Goal: Task Accomplishment & Management: Use online tool/utility

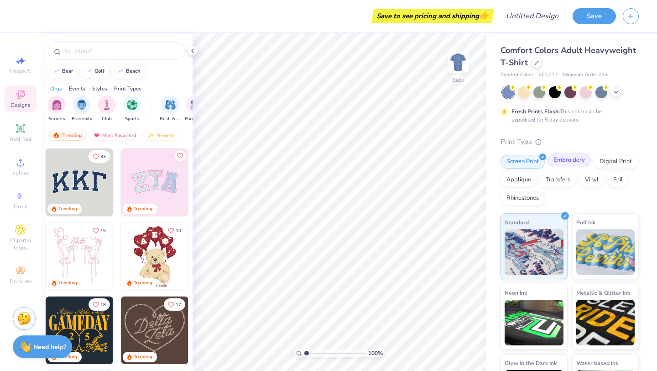
click at [577, 163] on div "Embroidery" at bounding box center [569, 160] width 43 height 14
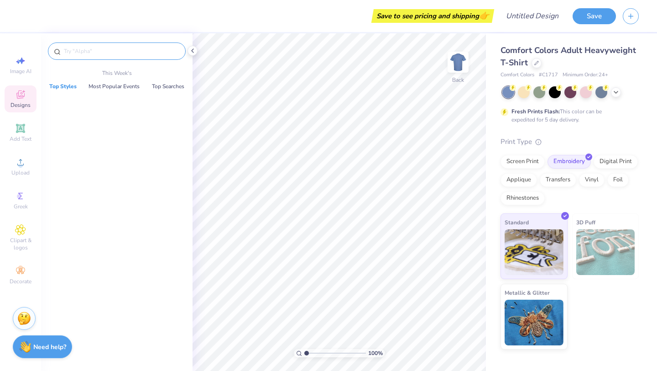
click at [125, 53] on input "text" at bounding box center [121, 51] width 117 height 9
click at [18, 133] on icon at bounding box center [20, 128] width 11 height 11
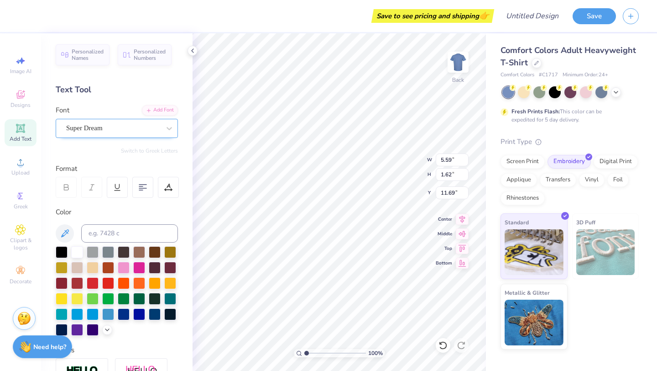
click at [119, 125] on div "Super Dream" at bounding box center [113, 128] width 96 height 14
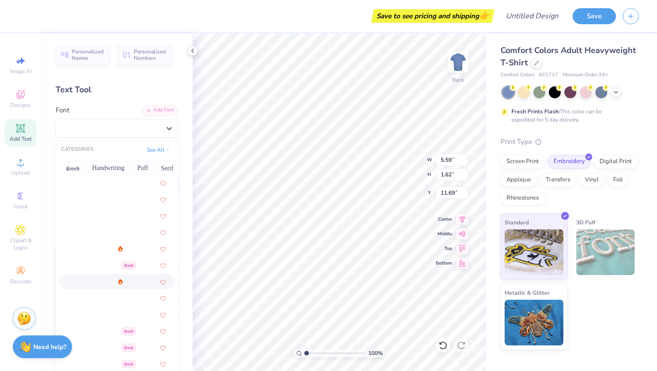
scroll to position [255, 0]
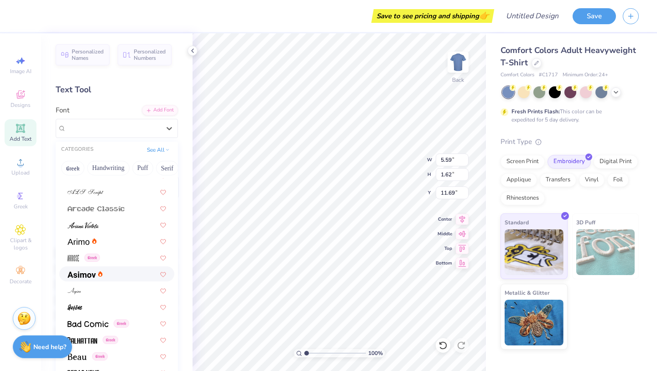
click at [97, 276] on div at bounding box center [85, 274] width 35 height 10
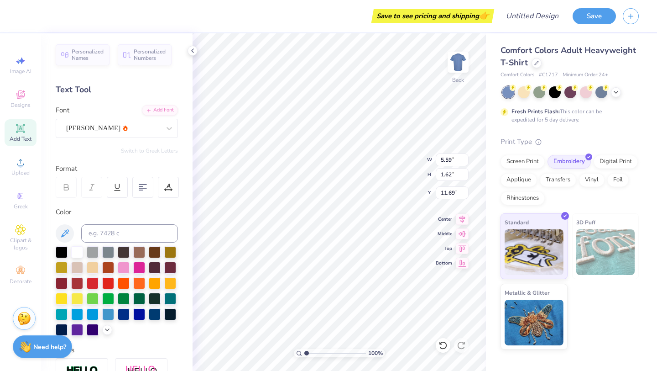
type input "5.53"
type input "1.64"
type input "11.68"
type textarea "T"
paste textarea "S"
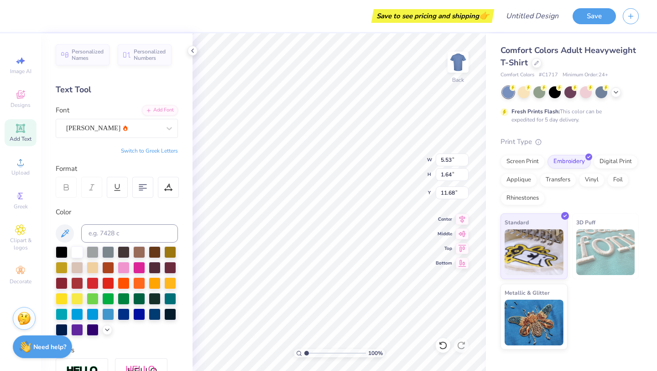
type textarea "S"
paste textarea "S"
type textarea "S"
click at [26, 133] on div "Add Text" at bounding box center [21, 132] width 32 height 27
type textarea "T"
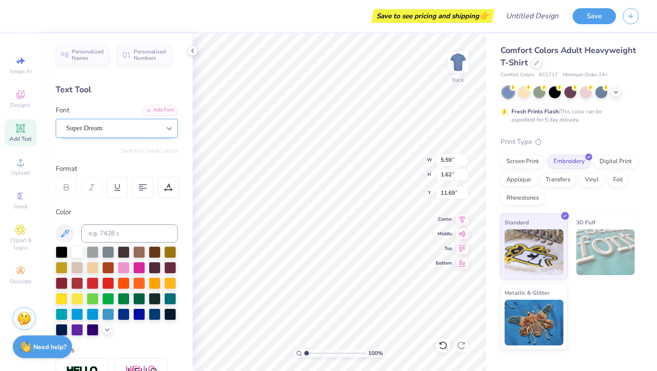
paste textarea
click at [23, 128] on icon at bounding box center [20, 128] width 7 height 7
type textarea "T"
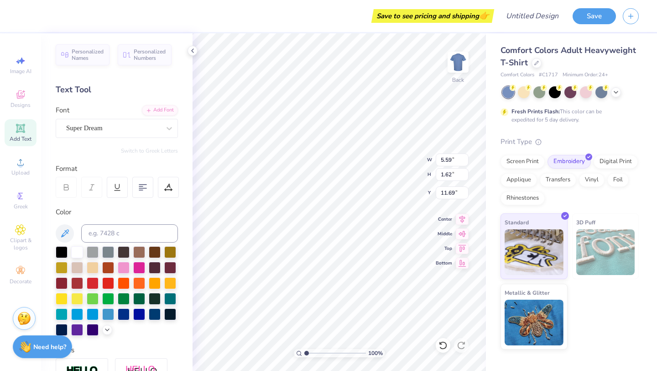
paste textarea
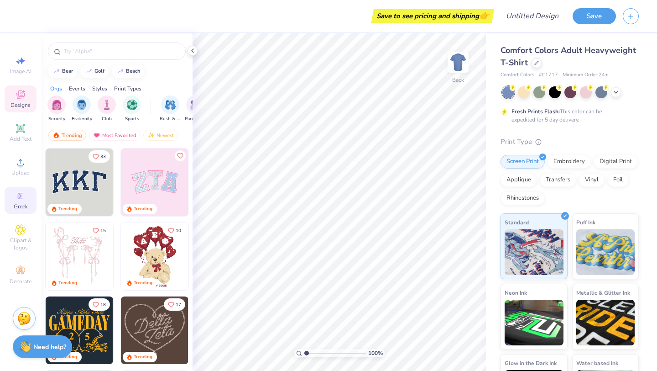
click at [17, 204] on span "Greek" at bounding box center [21, 206] width 14 height 7
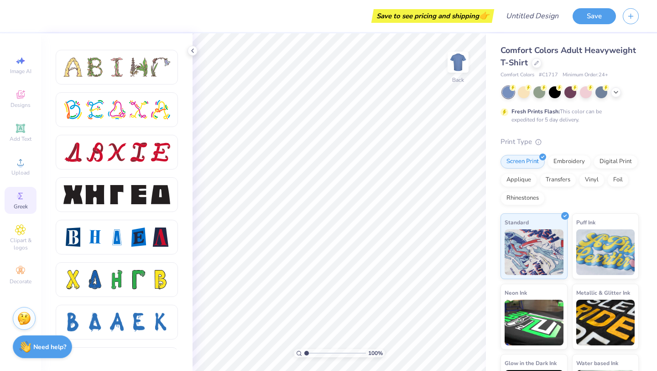
scroll to position [1106, 0]
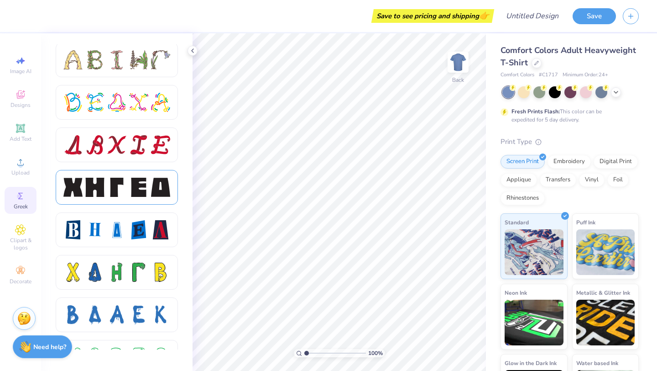
click at [142, 198] on div at bounding box center [117, 187] width 122 height 35
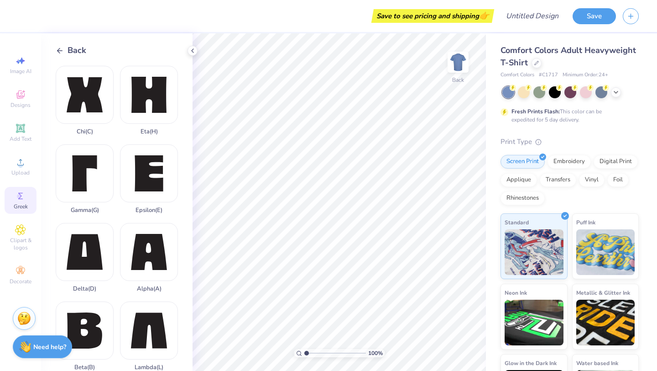
click at [60, 50] on icon at bounding box center [60, 51] width 8 height 8
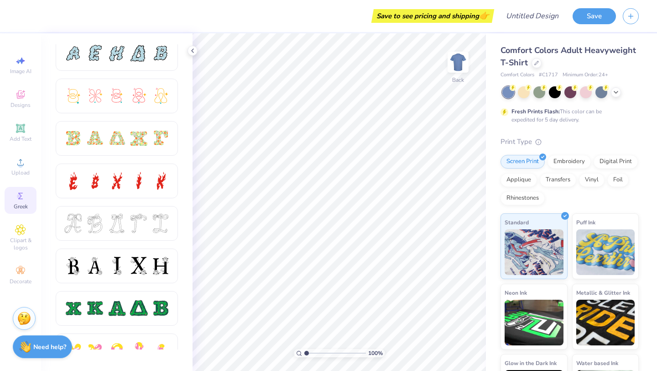
scroll to position [221, 0]
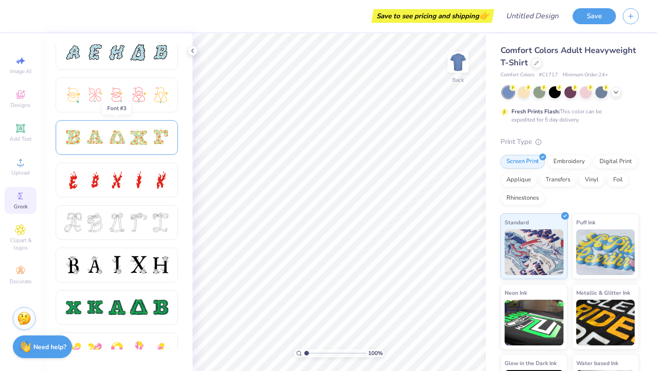
click at [142, 131] on div at bounding box center [138, 137] width 19 height 19
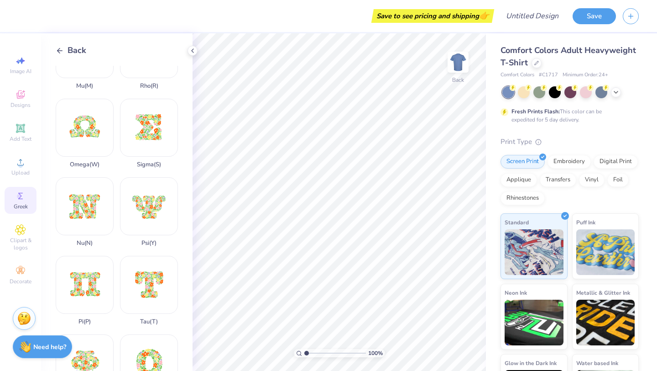
scroll to position [433, 0]
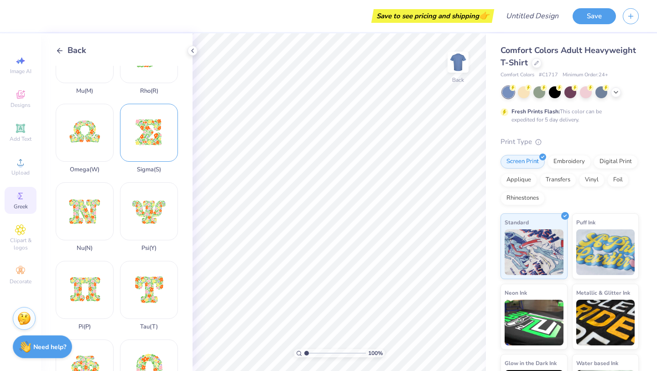
click at [152, 138] on div "Sigma ( S )" at bounding box center [149, 138] width 58 height 69
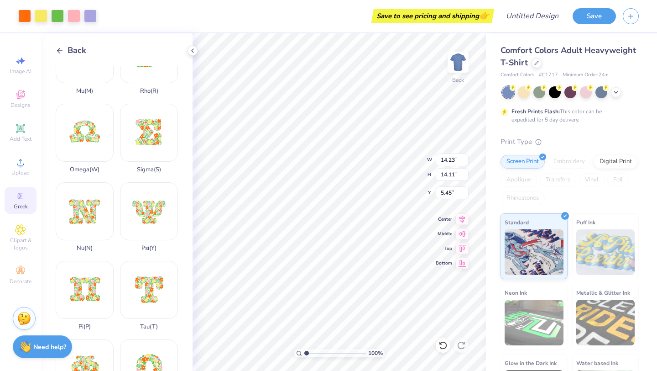
type input "2.67"
type input "2.64"
type input "3.35"
click at [576, 161] on div "Embroidery" at bounding box center [569, 160] width 43 height 14
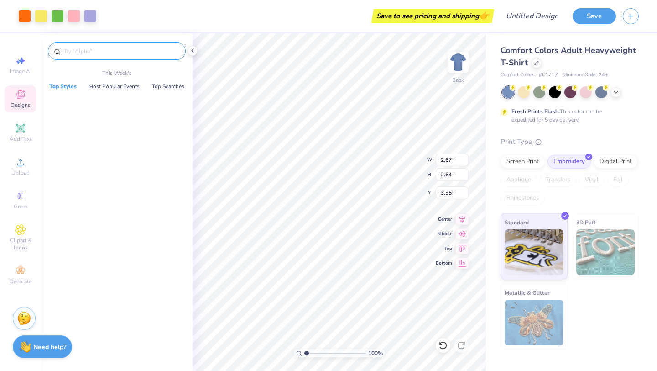
click at [93, 48] on input "text" at bounding box center [121, 51] width 117 height 9
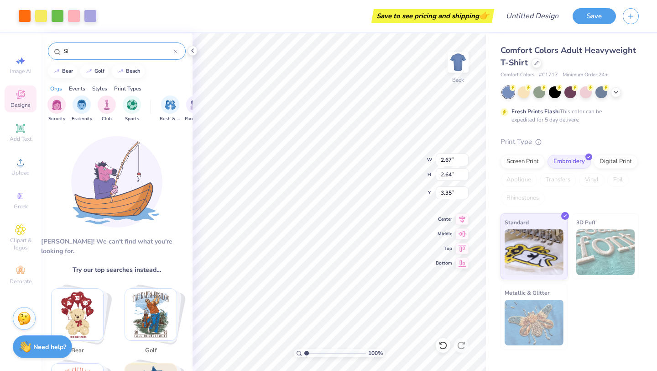
type input "S"
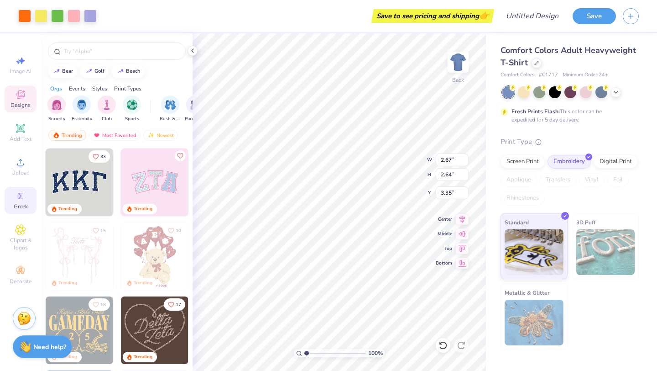
click at [24, 197] on icon at bounding box center [20, 195] width 11 height 11
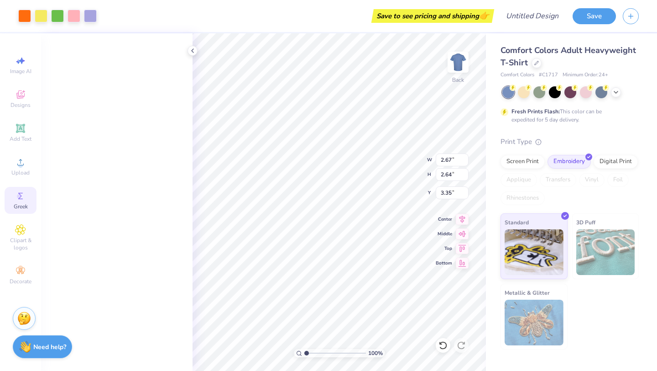
scroll to position [0, 0]
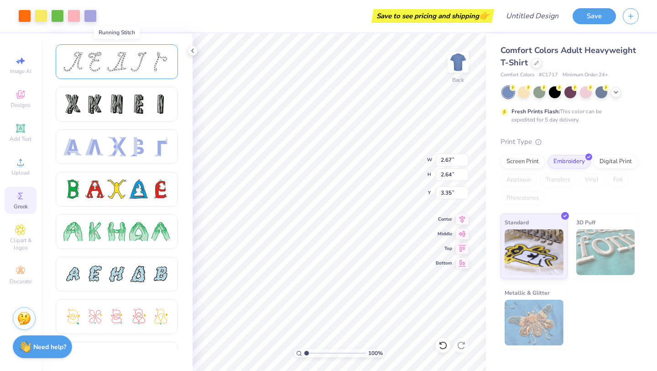
click at [123, 61] on div at bounding box center [116, 61] width 19 height 19
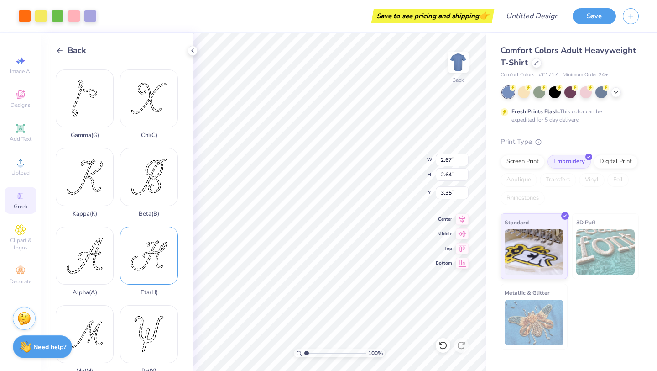
scroll to position [158, 0]
